Goal: Task Accomplishment & Management: Complete application form

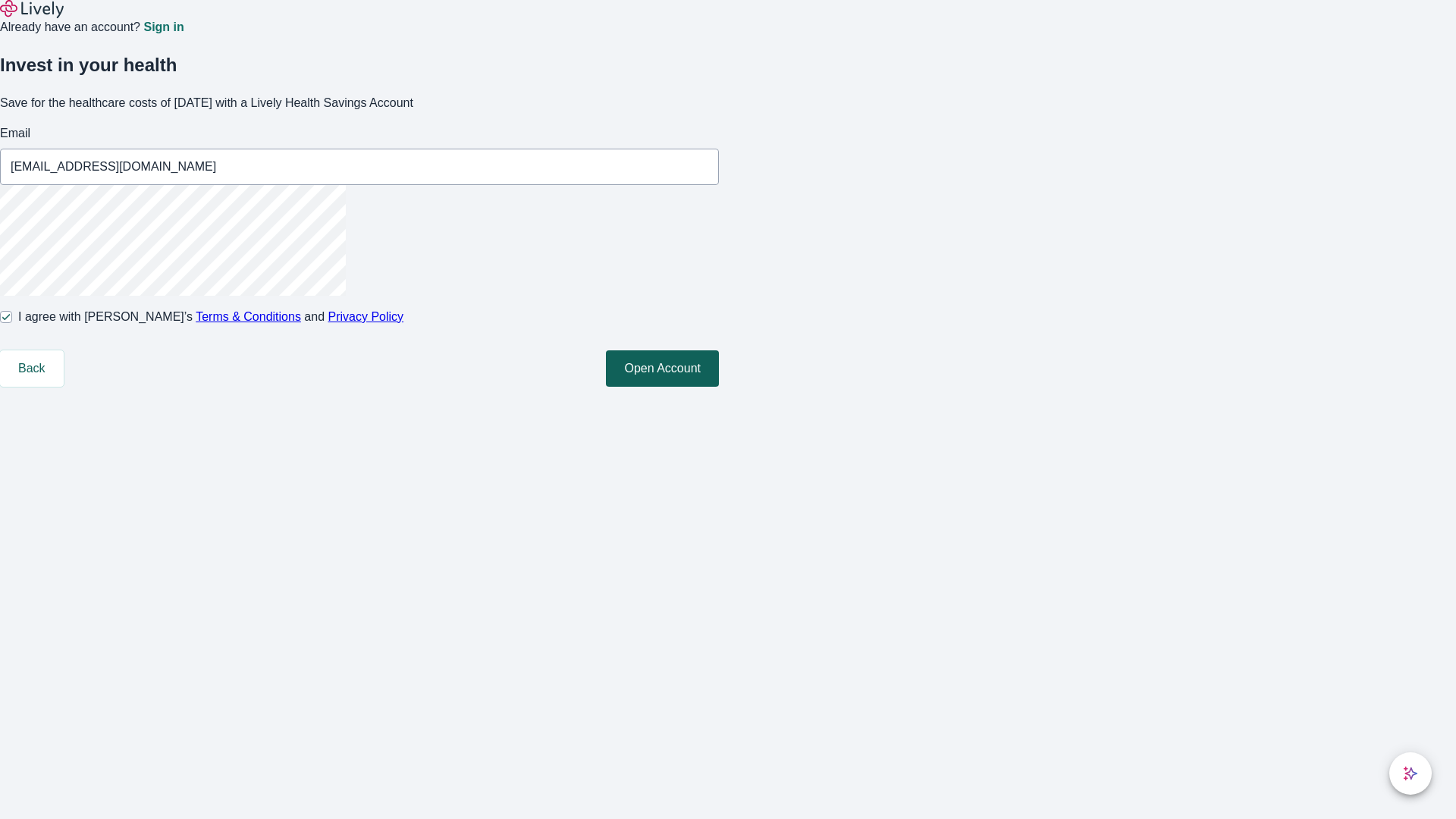
click at [719, 387] on button "Open Account" at bounding box center [662, 369] width 113 height 36
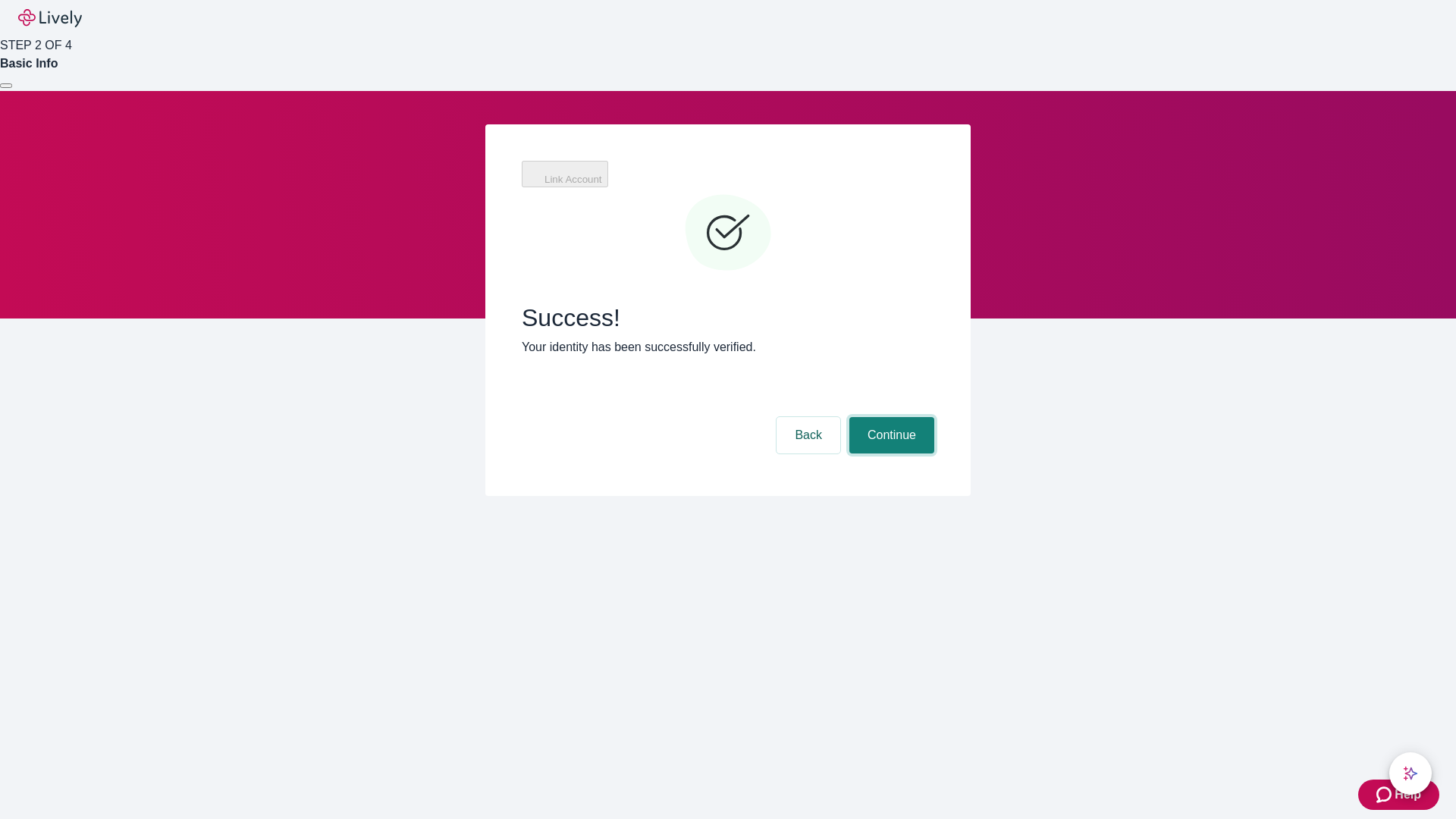
click at [889, 417] on button "Continue" at bounding box center [892, 435] width 85 height 36
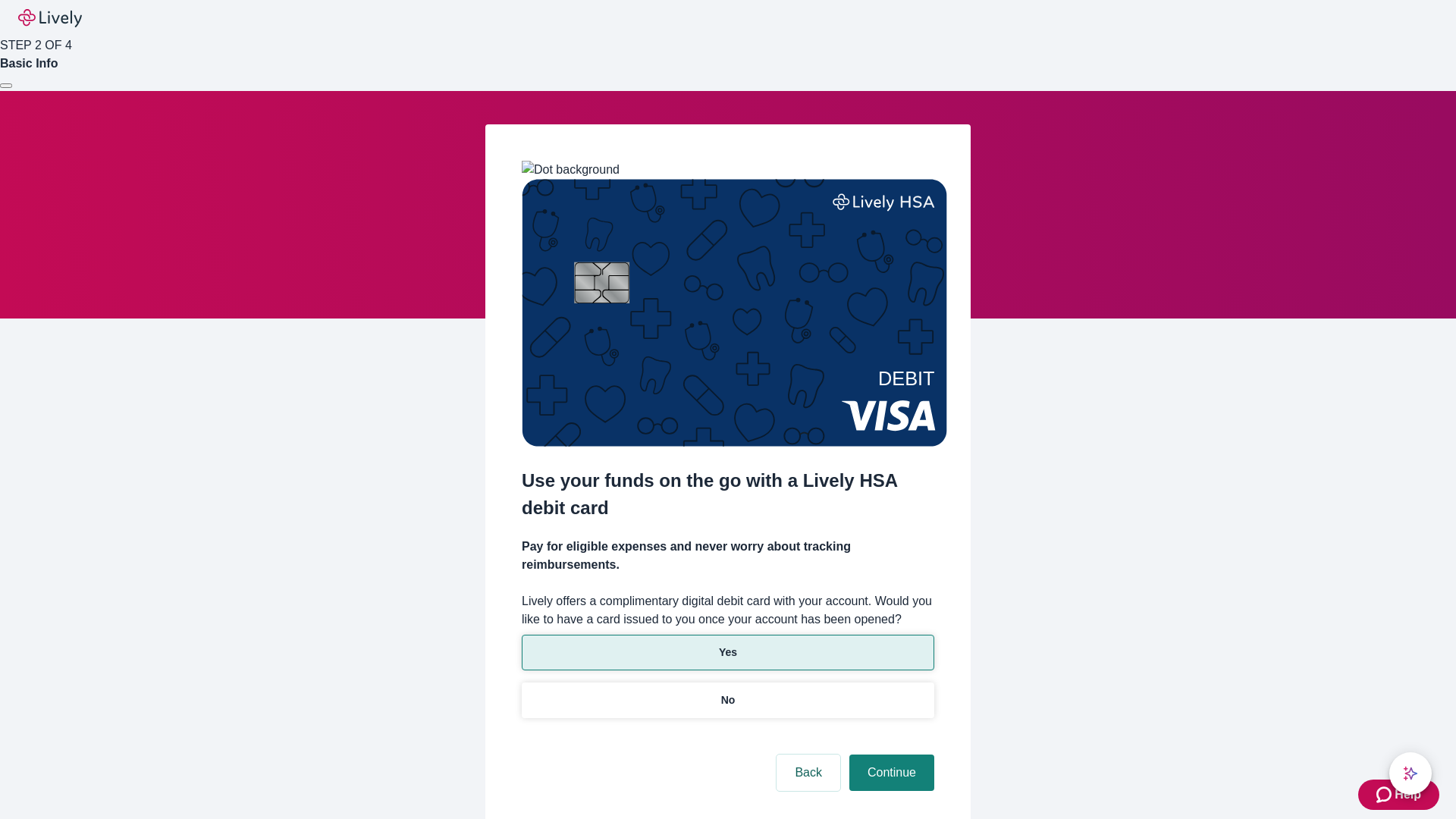
click at [728, 645] on p "Yes" at bounding box center [728, 652] width 18 height 16
click at [889, 755] on button "Continue" at bounding box center [892, 773] width 85 height 36
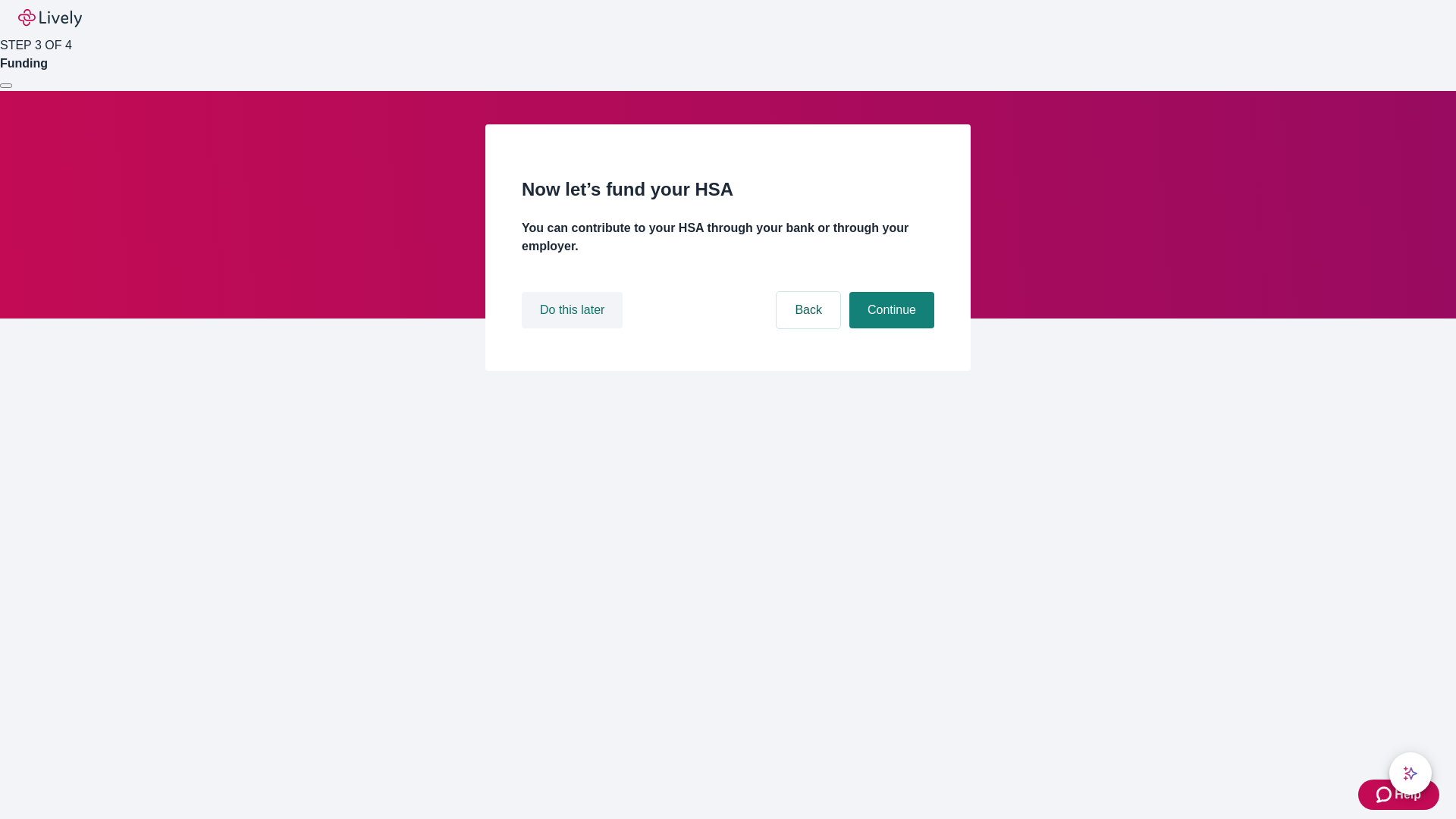
click at [574, 329] on button "Do this later" at bounding box center [572, 310] width 101 height 36
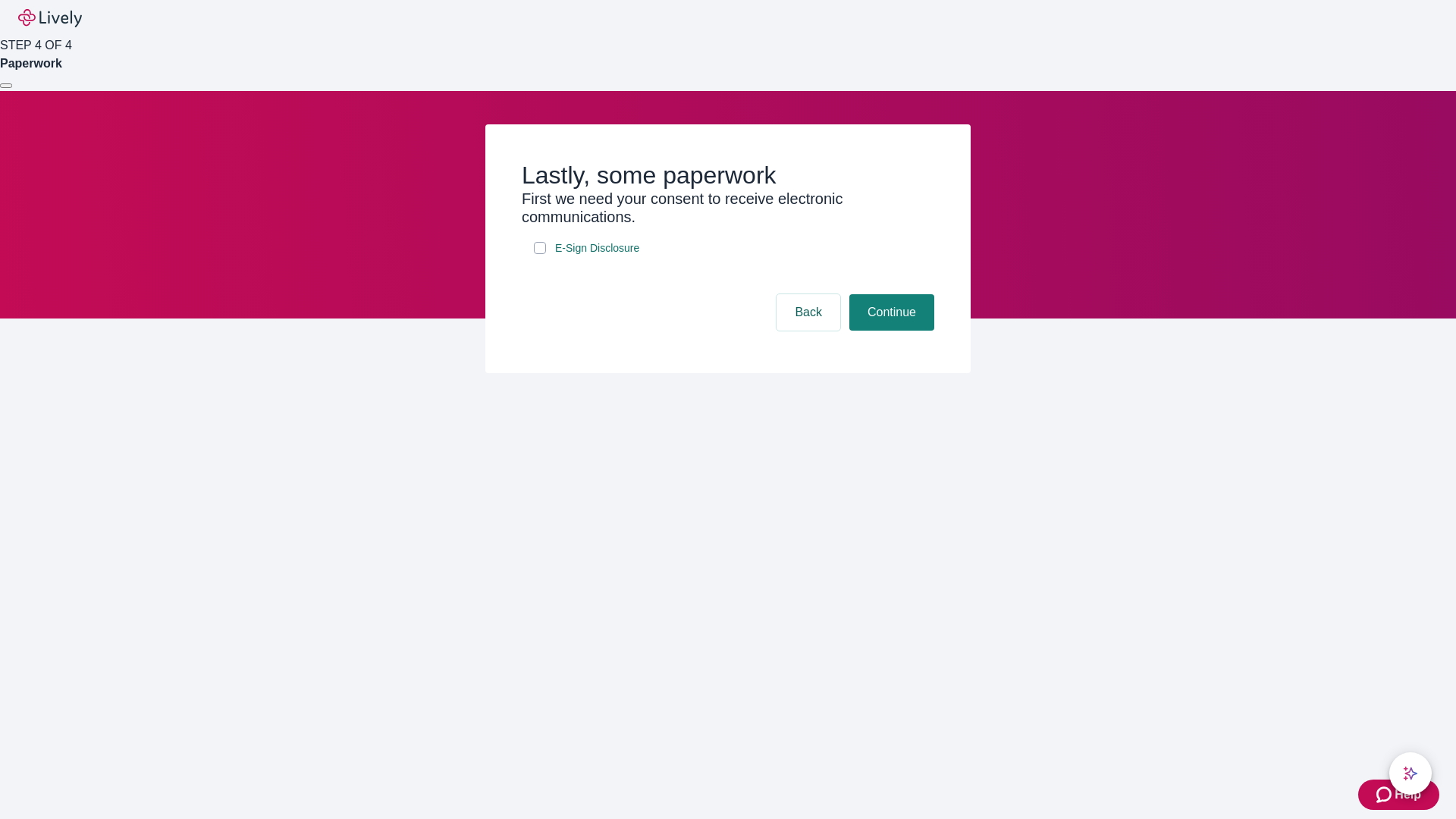
click at [540, 254] on input "E-Sign Disclosure" at bounding box center [539, 248] width 12 height 12
checkbox input "true"
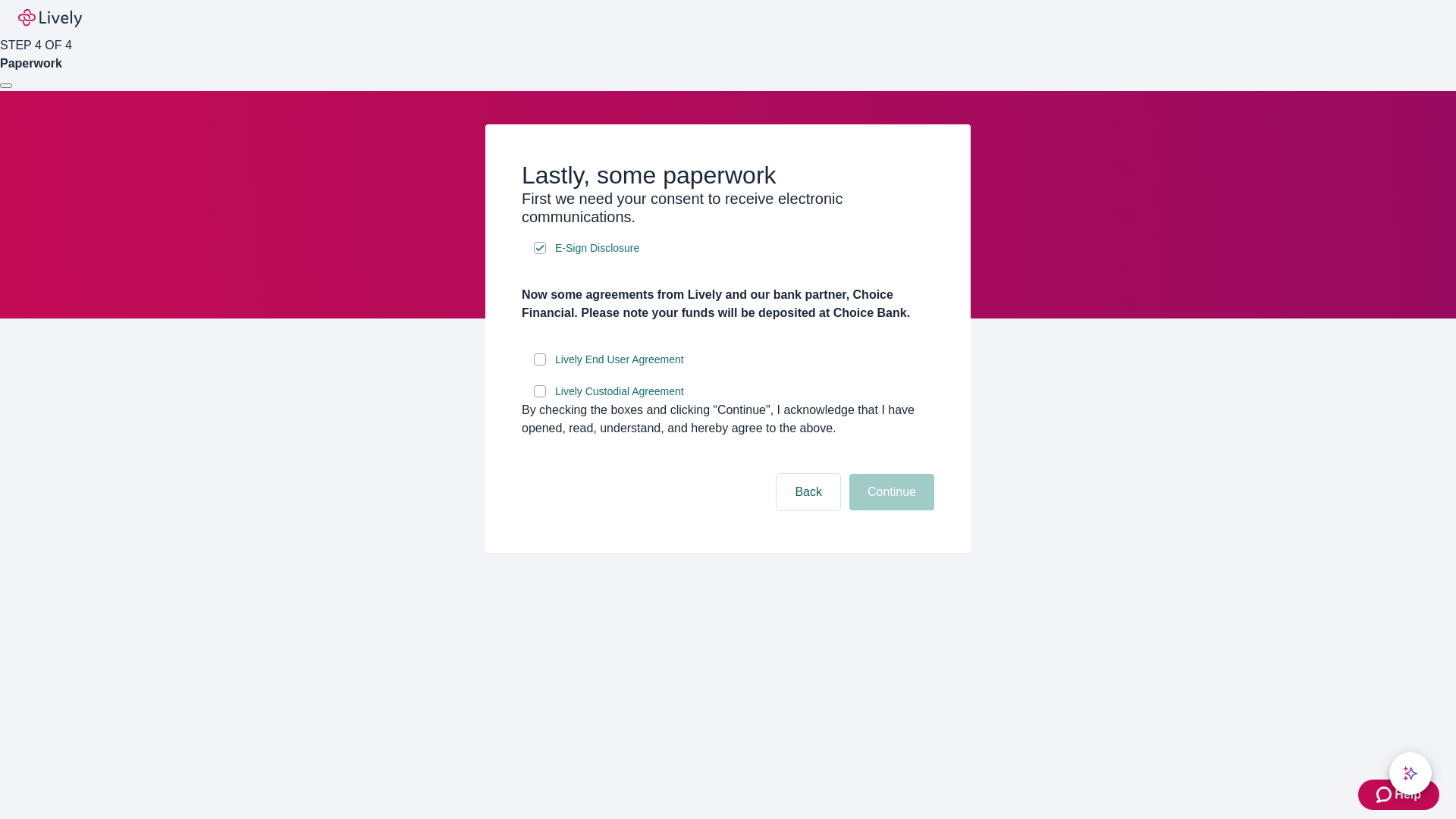
click at [540, 365] on input "Lively End User Agreement" at bounding box center [539, 359] width 12 height 12
checkbox input "true"
click at [540, 398] on input "Lively Custodial Agreement" at bounding box center [539, 391] width 12 height 12
checkbox input "true"
click at [889, 511] on button "Continue" at bounding box center [892, 492] width 85 height 36
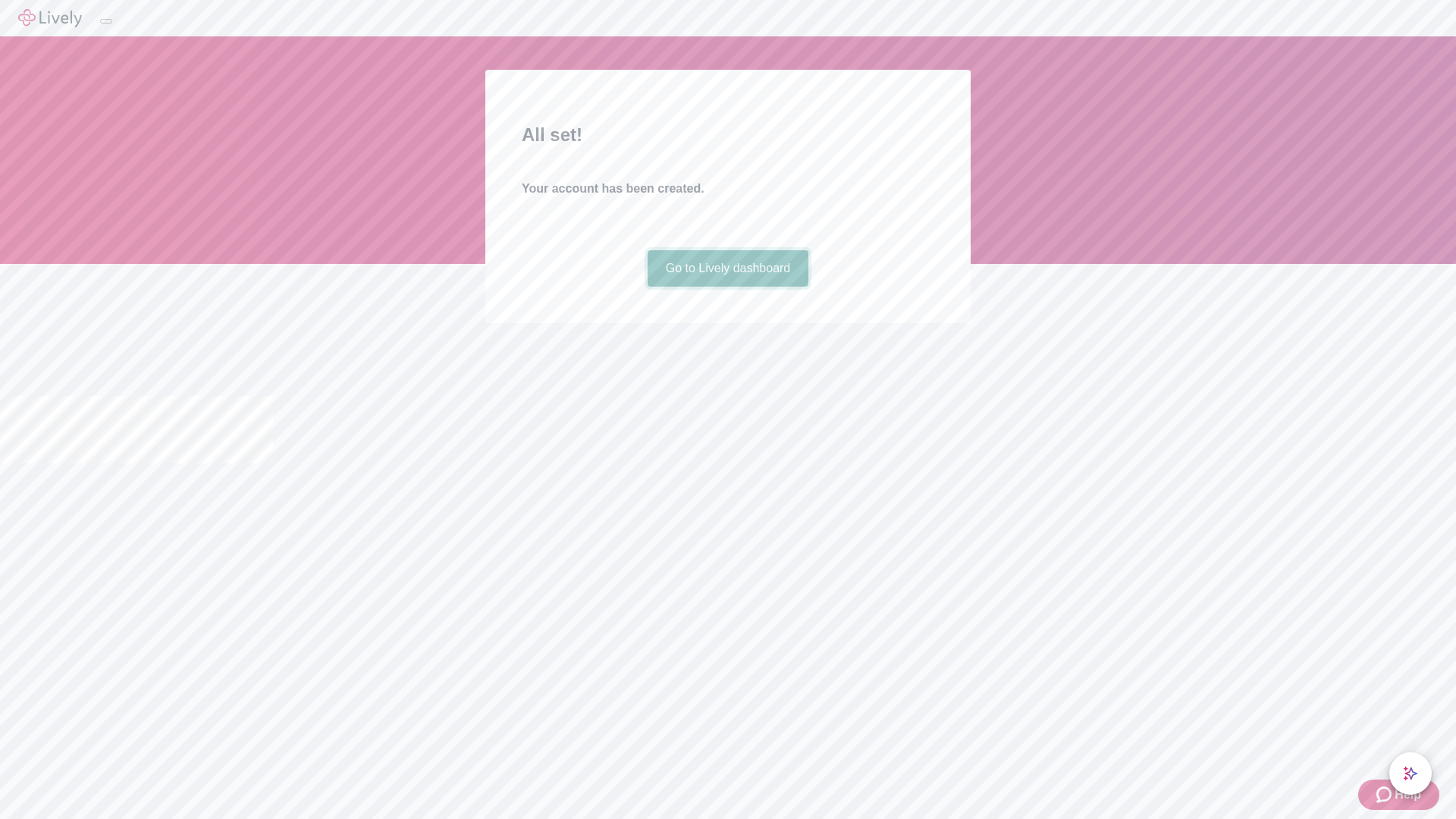
click at [728, 287] on link "Go to Lively dashboard" at bounding box center [728, 269] width 162 height 36
